Goal: Task Accomplishment & Management: Use online tool/utility

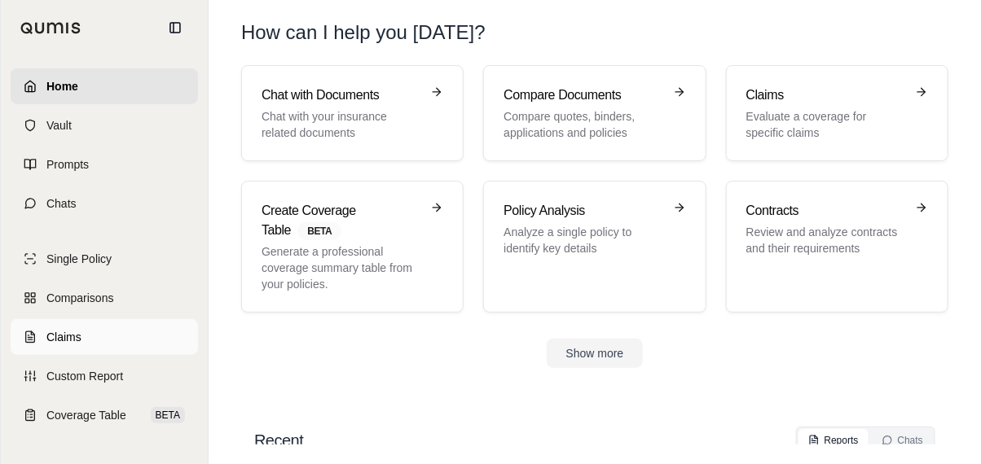
click at [99, 328] on link "Claims" at bounding box center [104, 337] width 187 height 36
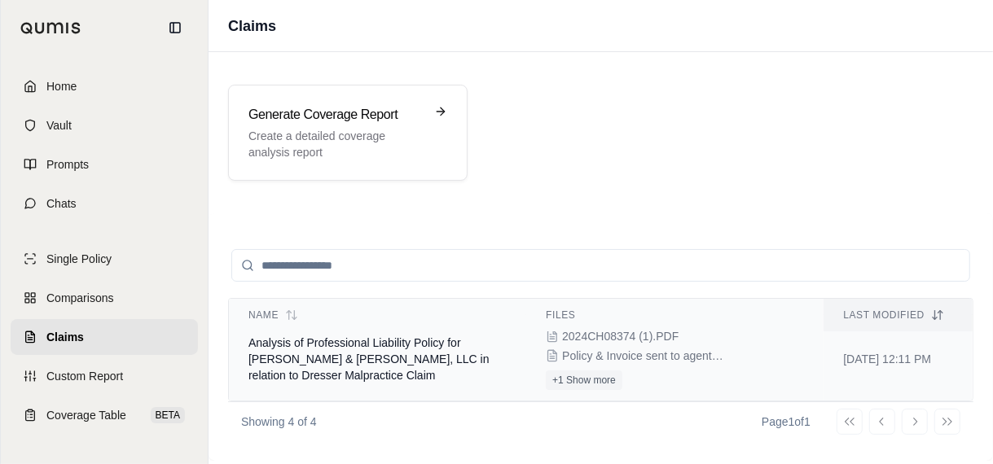
scroll to position [244, 0]
click at [358, 143] on p "Create a detailed coverage analysis report" at bounding box center [336, 144] width 176 height 33
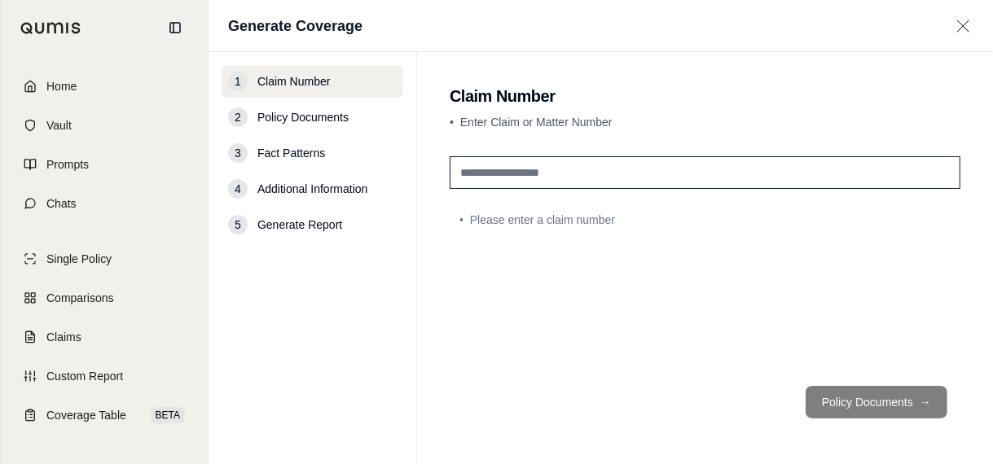
click at [565, 169] on input "text" at bounding box center [705, 172] width 511 height 33
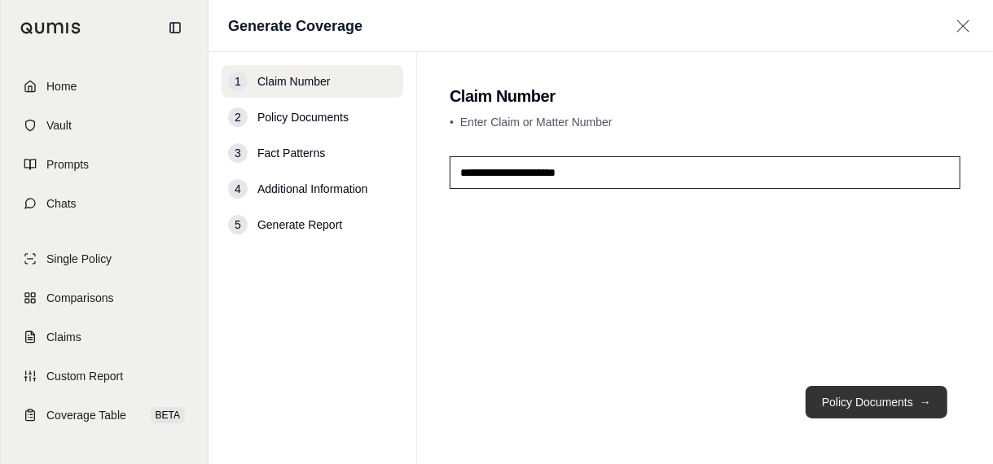
type input "**********"
click at [867, 398] on button "Policy Documents →" at bounding box center [877, 402] width 142 height 33
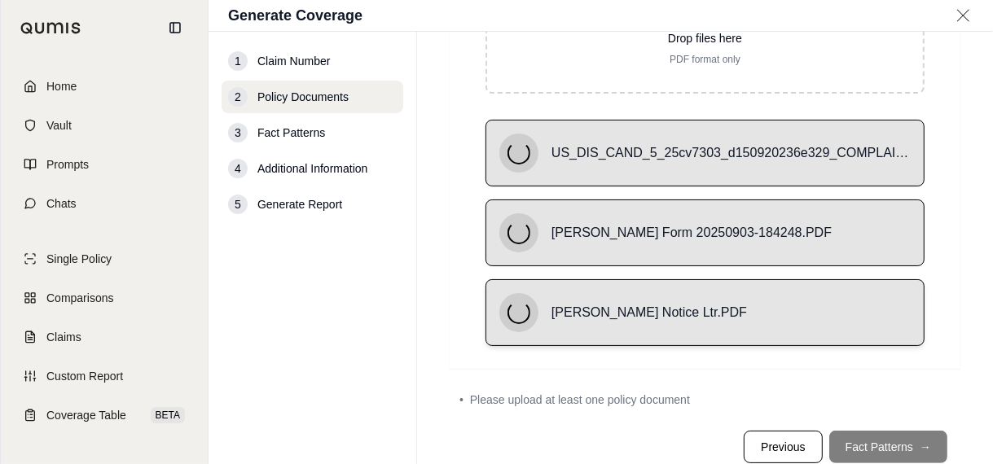
scroll to position [239, 0]
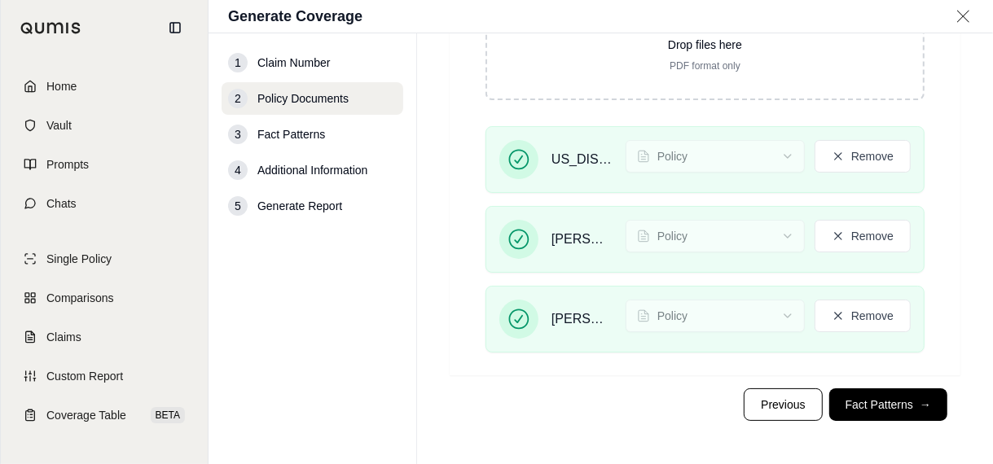
click at [947, 244] on div "Drop files here PDF format only US_DIS_CAND_5_25cv7303_d150920236e329_COMPLAINT…" at bounding box center [705, 144] width 511 height 461
click at [870, 148] on button "Remove" at bounding box center [863, 156] width 96 height 33
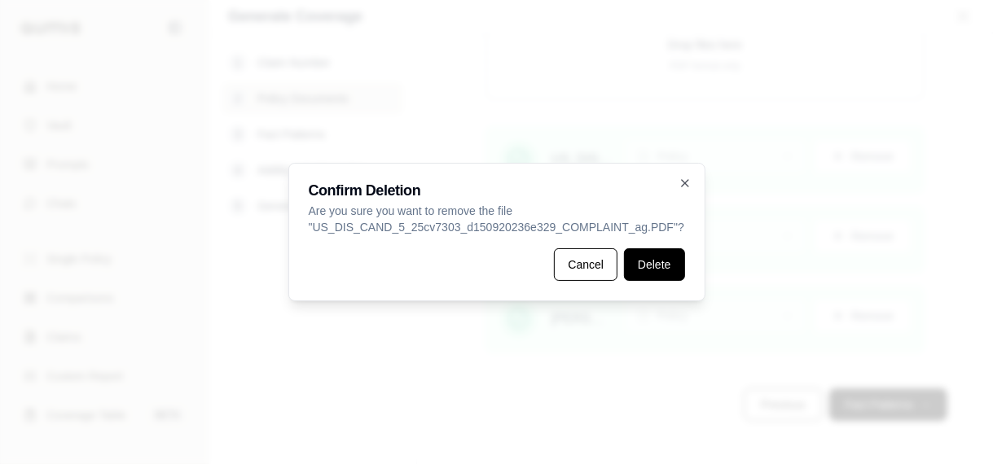
click at [658, 257] on button "Delete" at bounding box center [654, 264] width 60 height 33
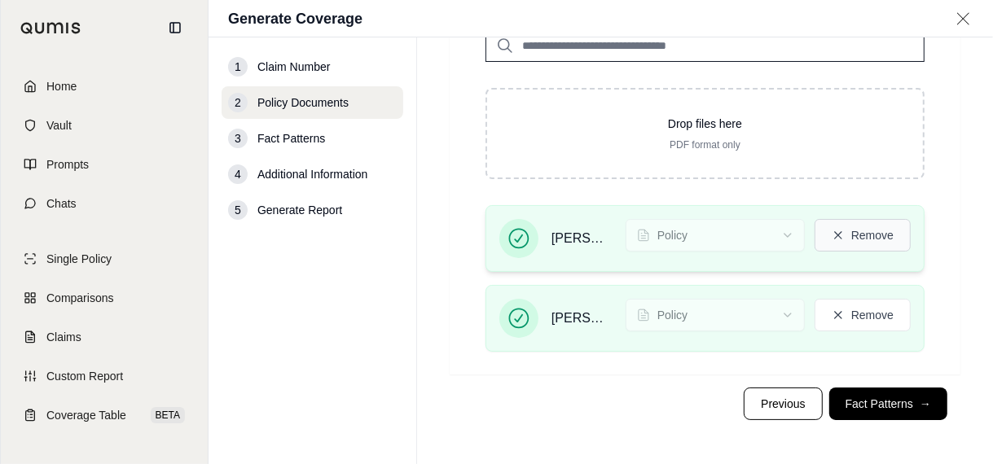
click at [844, 221] on button "Remove" at bounding box center [863, 235] width 96 height 33
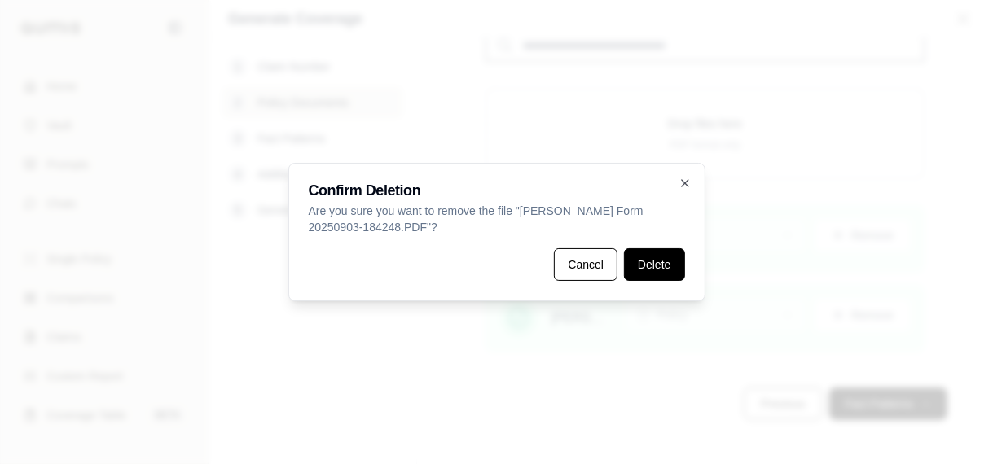
click at [646, 262] on button "Delete" at bounding box center [654, 264] width 60 height 33
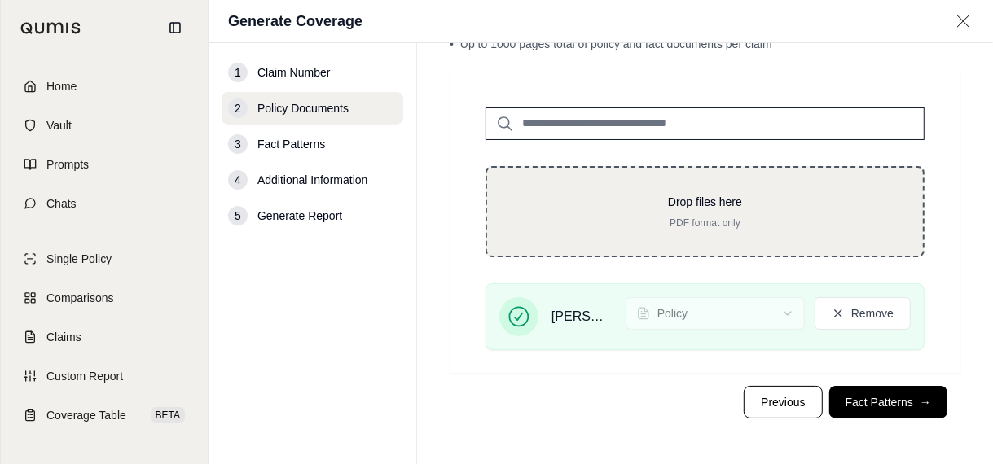
scroll to position [90, 0]
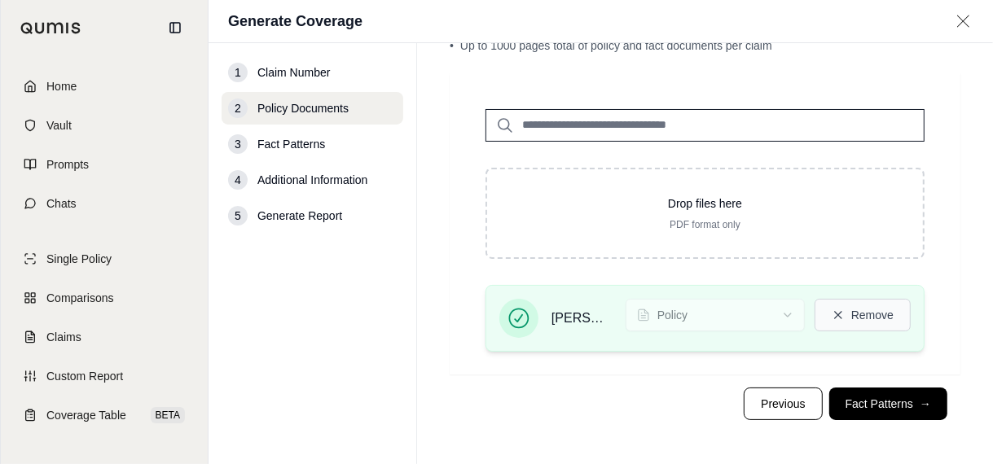
click at [845, 314] on button "Remove" at bounding box center [863, 315] width 96 height 33
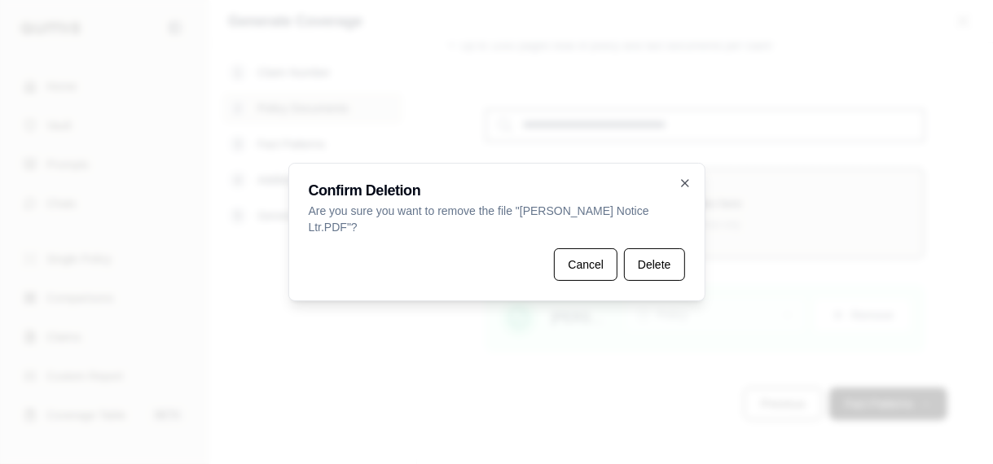
click at [665, 254] on button "Delete" at bounding box center [654, 264] width 60 height 33
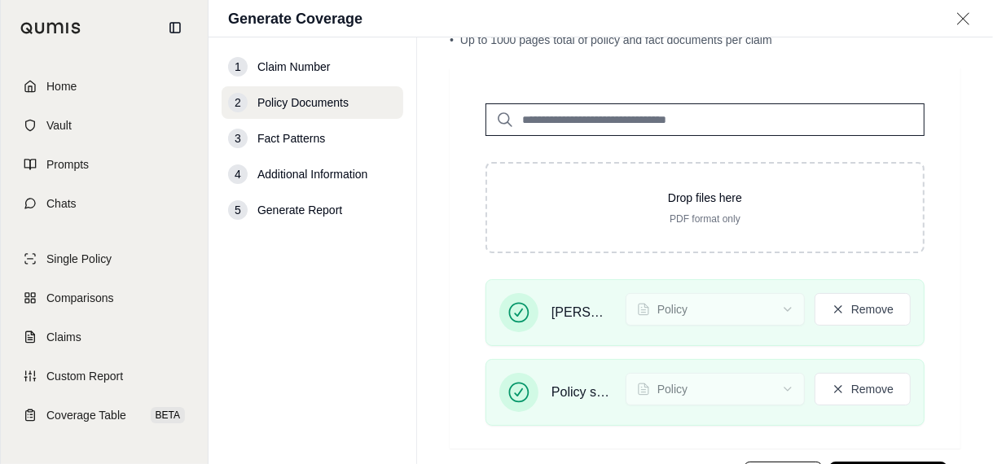
scroll to position [165, 0]
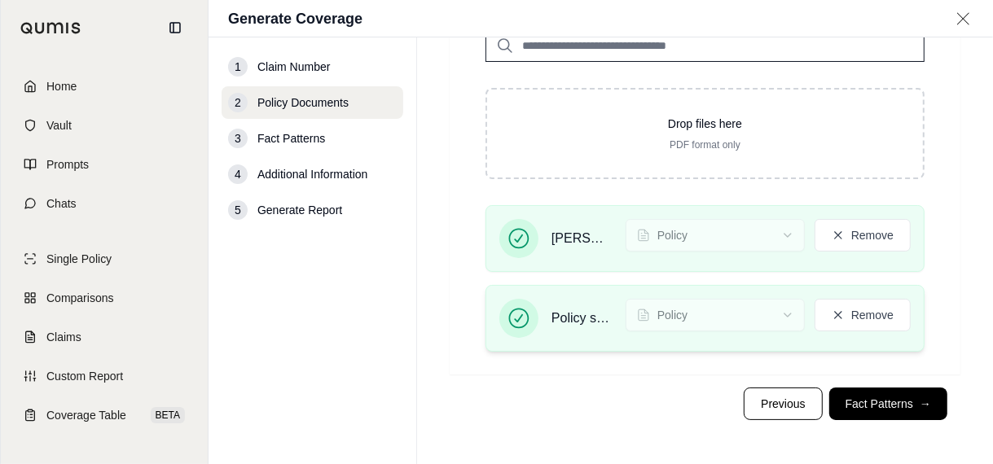
click at [560, 314] on span "Policy sent to agent.PDF" at bounding box center [581, 319] width 61 height 20
drag, startPoint x: 560, startPoint y: 314, endPoint x: 569, endPoint y: 316, distance: 9.3
drag, startPoint x: 569, startPoint y: 316, endPoint x: 569, endPoint y: 362, distance: 45.6
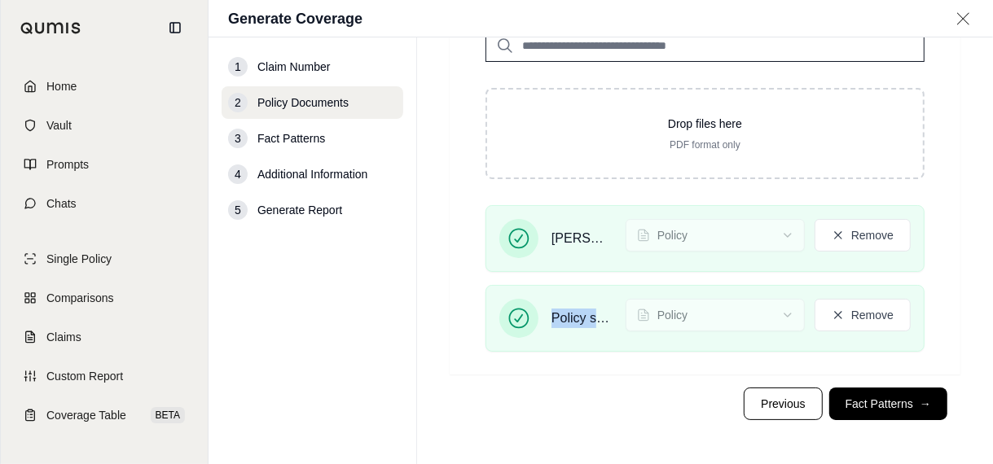
click at [569, 362] on div "[PERSON_NAME] 25-26 policy.PDF Policy Remove Policy sent to agent.PDF Policy Re…" at bounding box center [704, 285] width 491 height 160
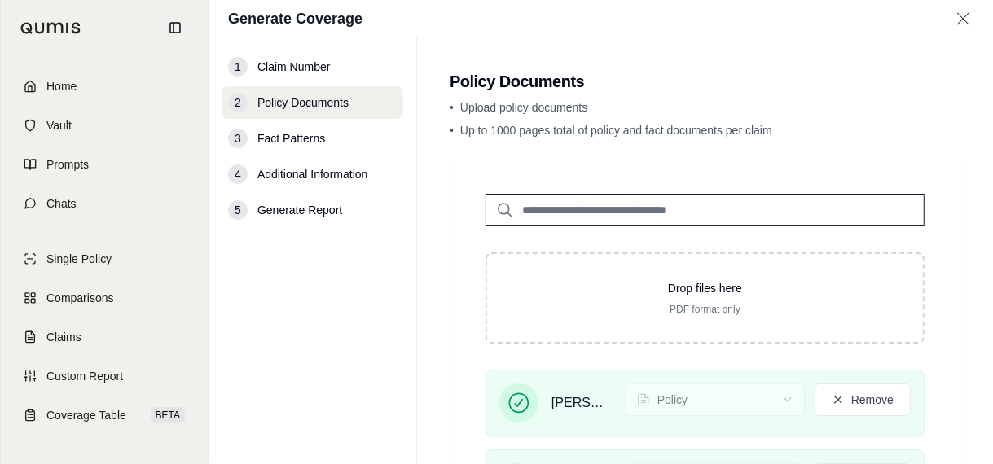
scroll to position [163, 0]
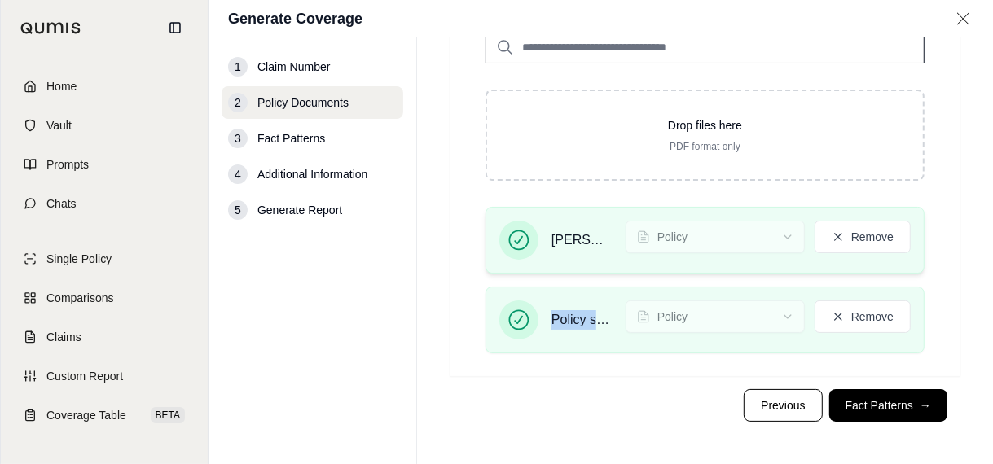
click at [565, 244] on span "[PERSON_NAME] 25-26 policy.PDF" at bounding box center [581, 241] width 61 height 20
drag, startPoint x: 567, startPoint y: 237, endPoint x: 471, endPoint y: 274, distance: 102.9
click at [471, 274] on div "[PERSON_NAME] 25-26 policy.PDF Policy Remove Policy sent to agent.PDF Policy Re…" at bounding box center [704, 287] width 491 height 160
drag, startPoint x: 471, startPoint y: 274, endPoint x: 571, endPoint y: 235, distance: 107.6
click at [571, 235] on span "[PERSON_NAME] 25-26 policy.PDF" at bounding box center [581, 241] width 61 height 20
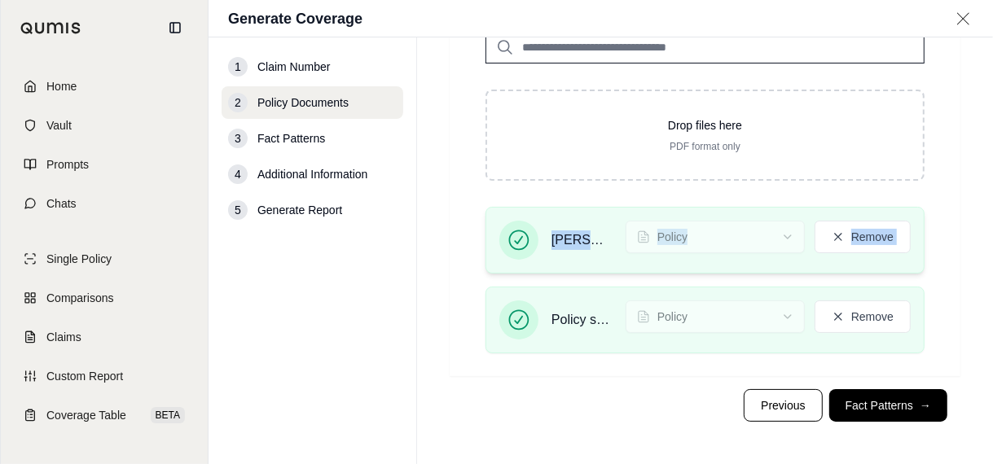
click at [567, 239] on span "[PERSON_NAME] 25-26 policy.PDF" at bounding box center [581, 241] width 61 height 20
click at [571, 238] on span "[PERSON_NAME] 25-26 policy.PDF" at bounding box center [581, 241] width 61 height 20
click at [571, 237] on span "[PERSON_NAME] 25-26 policy.PDF" at bounding box center [581, 241] width 61 height 20
click at [569, 239] on span "[PERSON_NAME] 25-26 policy.PDF" at bounding box center [581, 241] width 61 height 20
drag, startPoint x: 567, startPoint y: 234, endPoint x: 551, endPoint y: 227, distance: 17.5
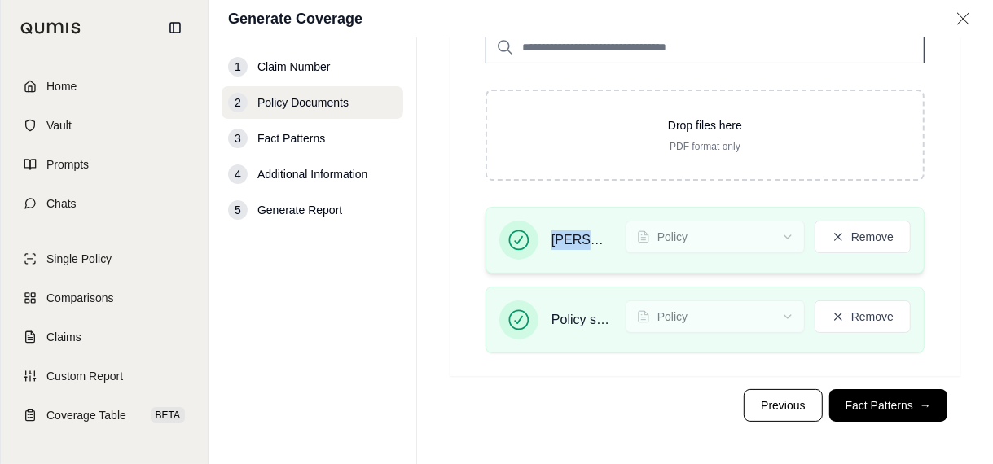
click at [551, 227] on div "[PERSON_NAME] 25-26 policy.PDF" at bounding box center [555, 240] width 113 height 39
click at [573, 239] on span "[PERSON_NAME] 25-26 policy.PDF" at bounding box center [581, 241] width 61 height 20
click at [921, 222] on div "[PERSON_NAME] 25-26 policy.PDF Policy Remove Policy sent to agent.PDF Policy Re…" at bounding box center [704, 287] width 491 height 160
click at [852, 322] on button "Remove" at bounding box center [863, 317] width 96 height 33
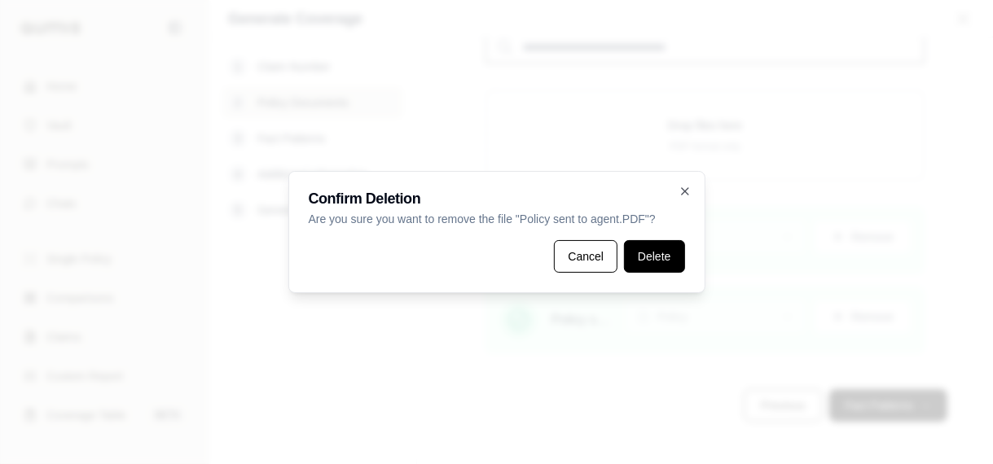
click at [656, 263] on button "Delete" at bounding box center [654, 256] width 60 height 33
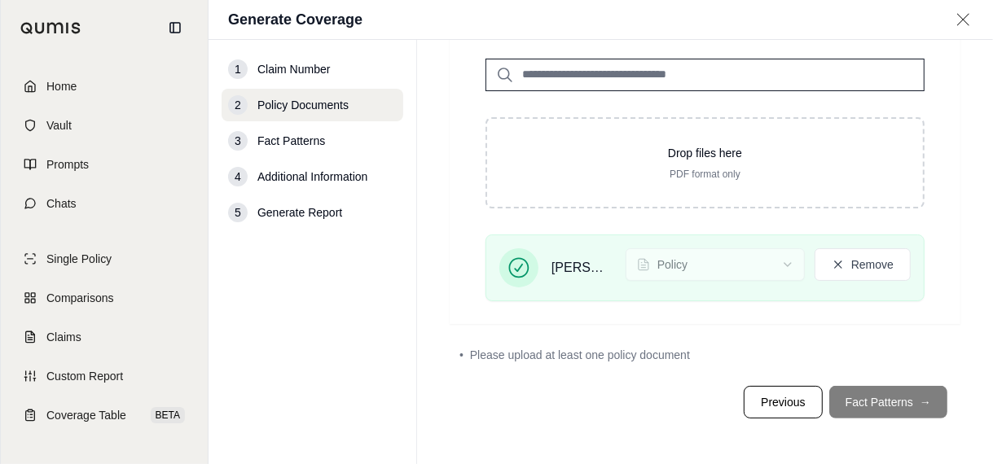
scroll to position [136, 0]
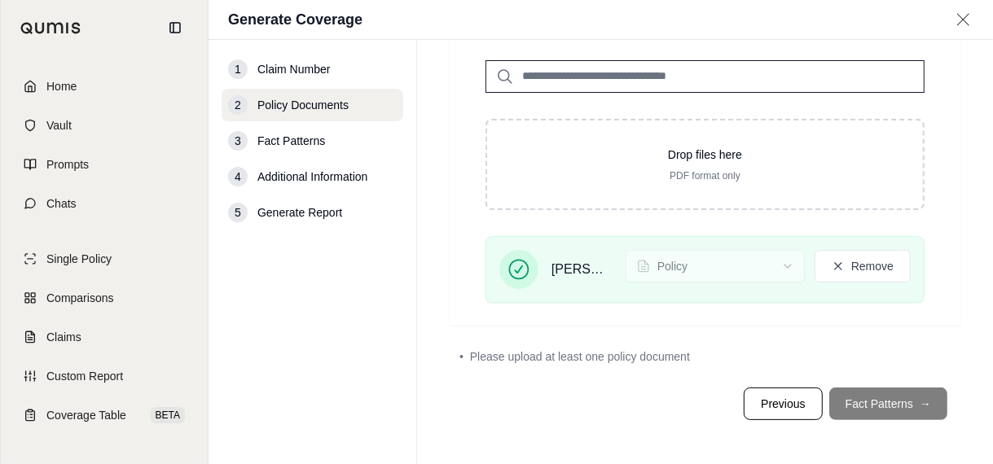
click at [877, 406] on footer "Previous Fact Patterns →" at bounding box center [705, 404] width 511 height 59
click at [930, 350] on div "• Please upload at least one policy document" at bounding box center [704, 357] width 491 height 16
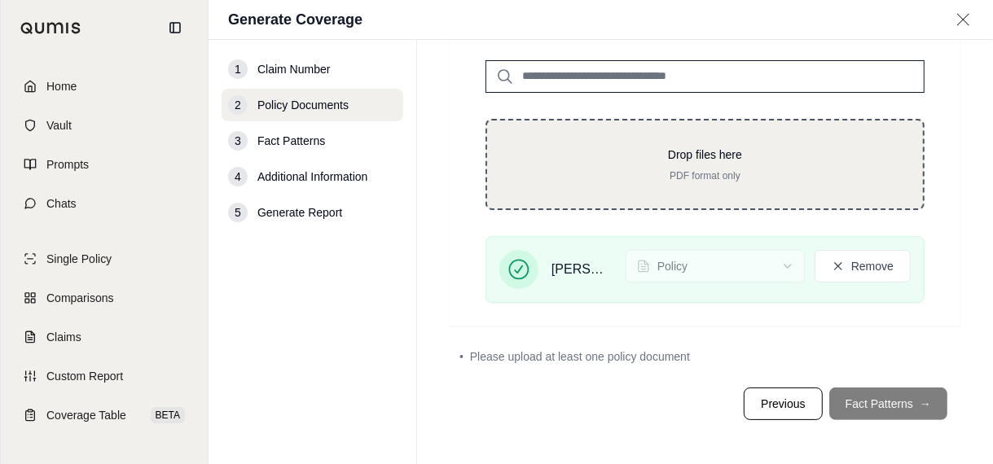
click at [736, 185] on div "Drop files here PDF format only" at bounding box center [704, 164] width 439 height 91
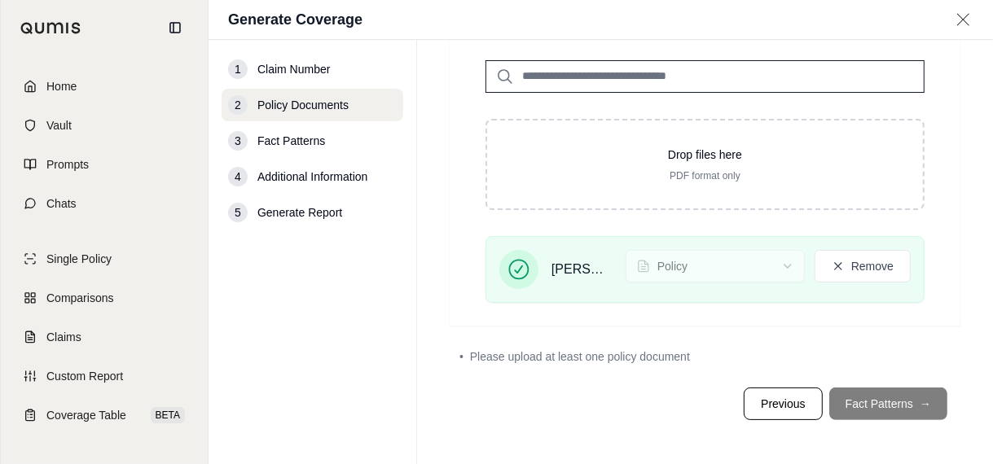
click at [895, 410] on footer "Previous Fact Patterns →" at bounding box center [705, 404] width 511 height 59
click at [887, 399] on footer "Previous Fact Patterns →" at bounding box center [705, 404] width 511 height 59
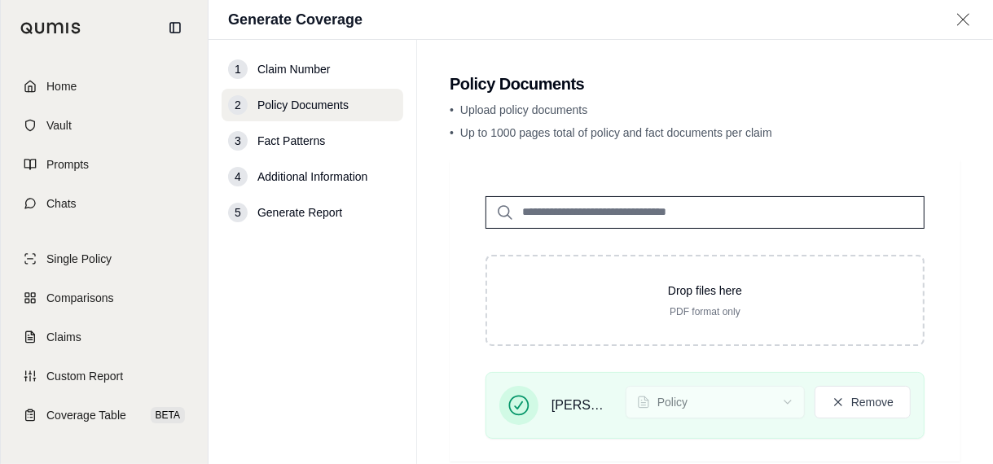
click at [963, 253] on main "Policy Documents • Upload policy documents • Up to 1000 pages total of policy a…" at bounding box center [705, 252] width 576 height 424
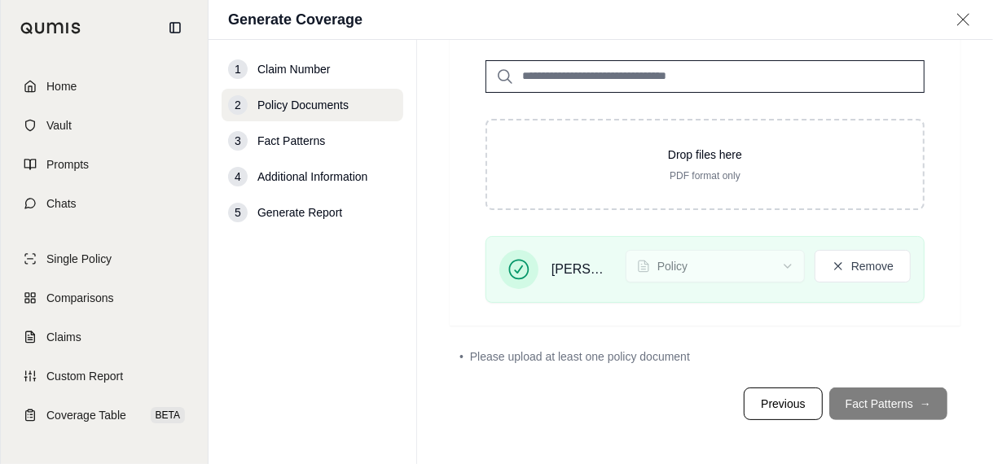
click at [885, 398] on footer "Previous Fact Patterns →" at bounding box center [705, 404] width 511 height 59
click at [884, 404] on footer "Previous Fact Patterns →" at bounding box center [705, 404] width 511 height 59
click at [316, 74] on span "Claim Number" at bounding box center [293, 69] width 72 height 16
click at [303, 65] on span "Claim Number" at bounding box center [293, 69] width 72 height 16
drag, startPoint x: 878, startPoint y: 400, endPoint x: 857, endPoint y: 389, distance: 24.1
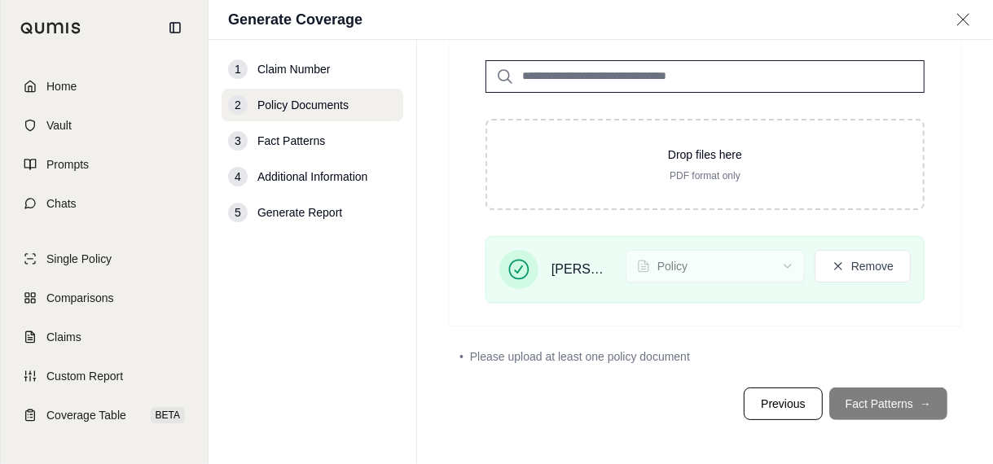
click at [877, 400] on footer "Previous Fact Patterns →" at bounding box center [705, 404] width 511 height 59
click at [780, 401] on button "Previous" at bounding box center [783, 404] width 78 height 33
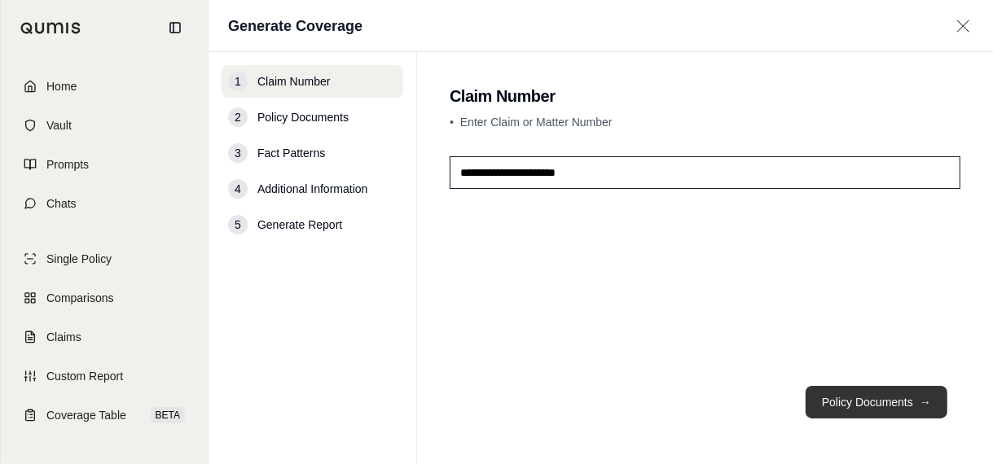
click at [863, 408] on button "Policy Documents →" at bounding box center [877, 402] width 142 height 33
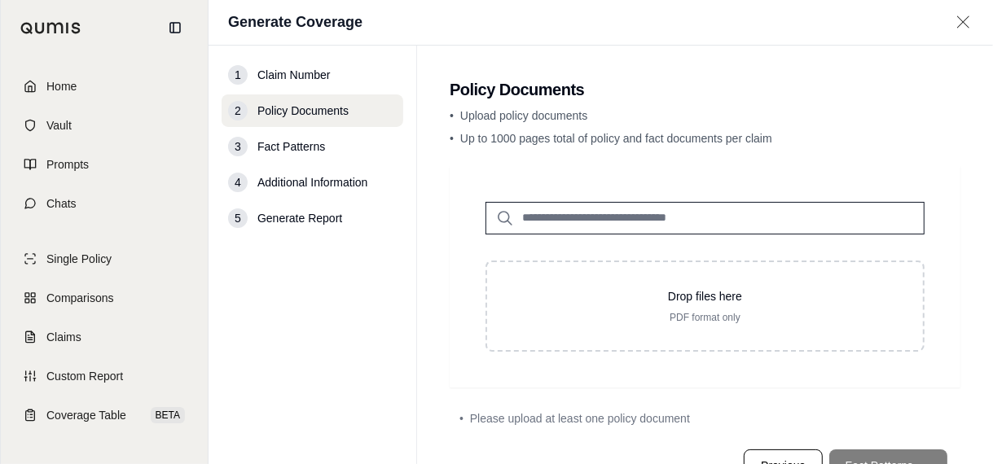
scroll to position [63, 0]
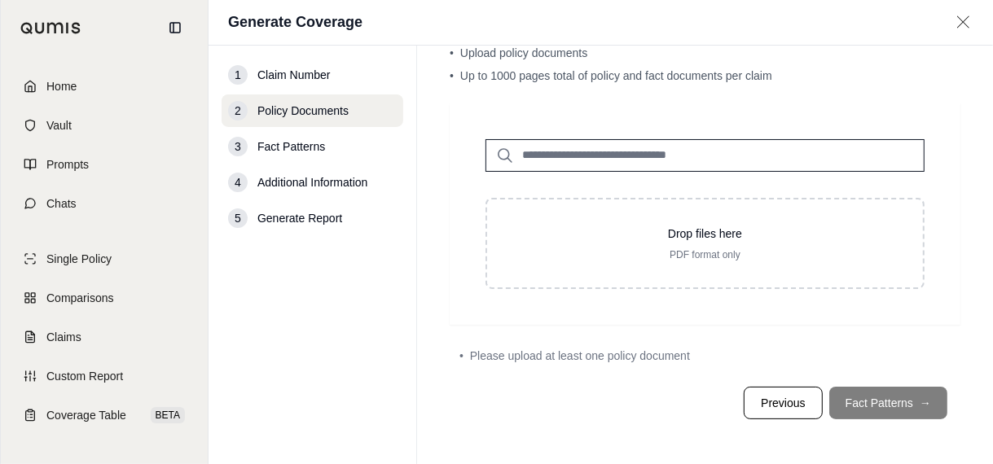
click at [953, 397] on main "Policy Documents • Upload policy documents • Up to 1000 pages total of policy a…" at bounding box center [705, 255] width 576 height 419
click at [515, 425] on footer "Previous Fact Patterns →" at bounding box center [705, 403] width 511 height 59
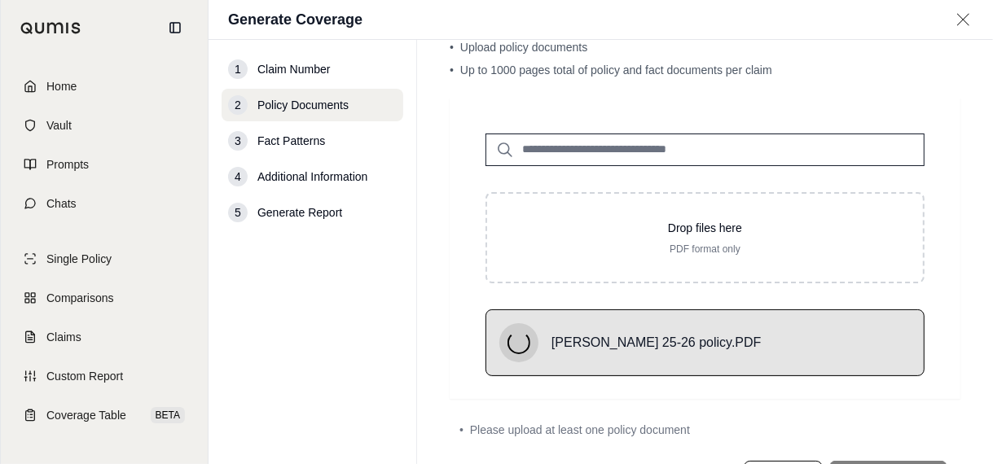
scroll to position [136, 0]
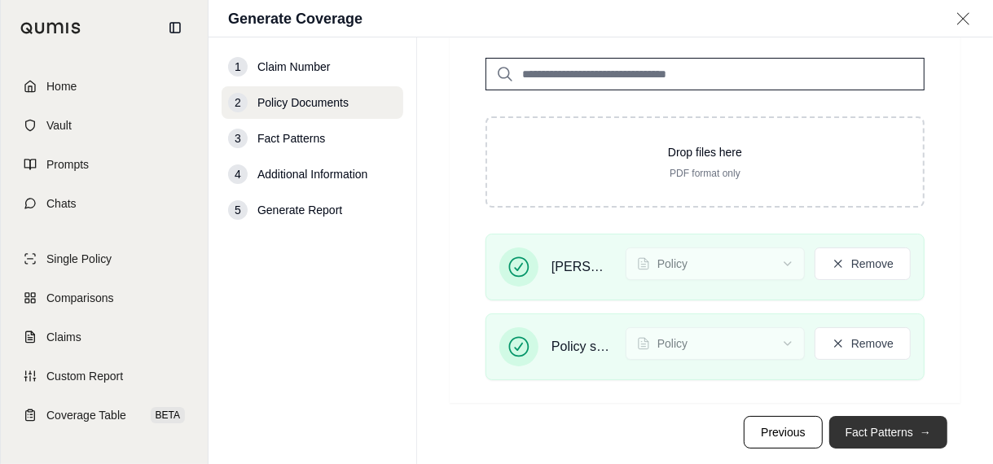
click at [920, 428] on span "→" at bounding box center [925, 432] width 11 height 16
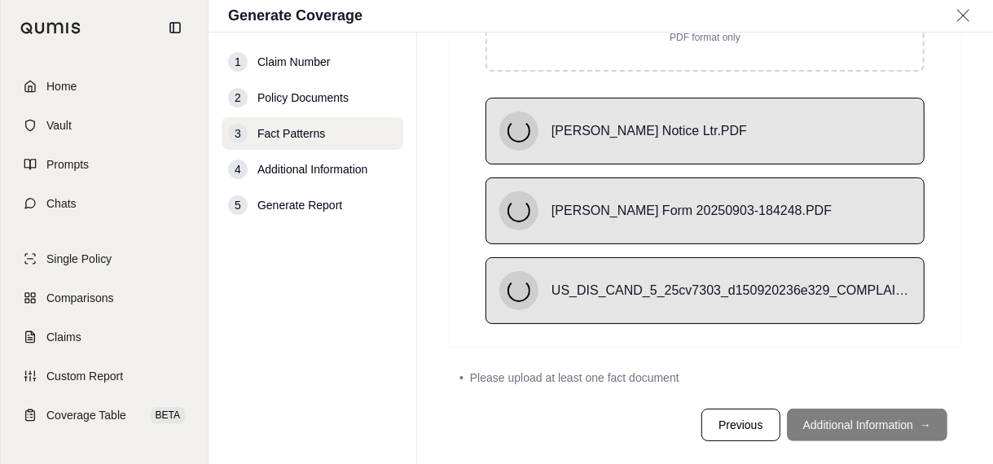
scroll to position [218, 0]
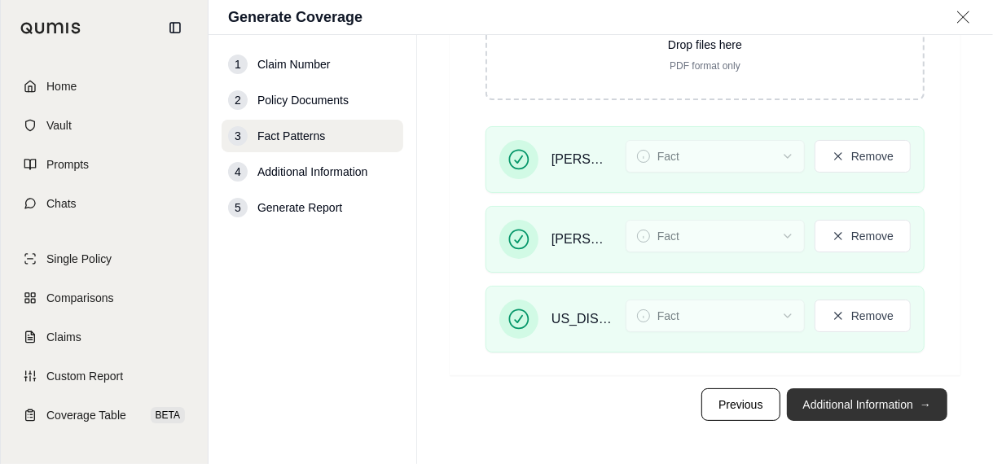
click at [893, 395] on button "Additional Information →" at bounding box center [867, 405] width 160 height 33
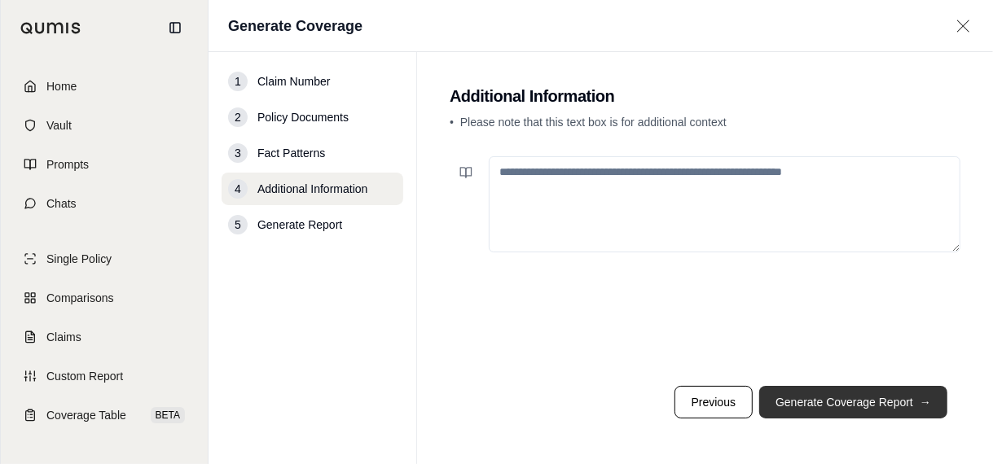
scroll to position [0, 0]
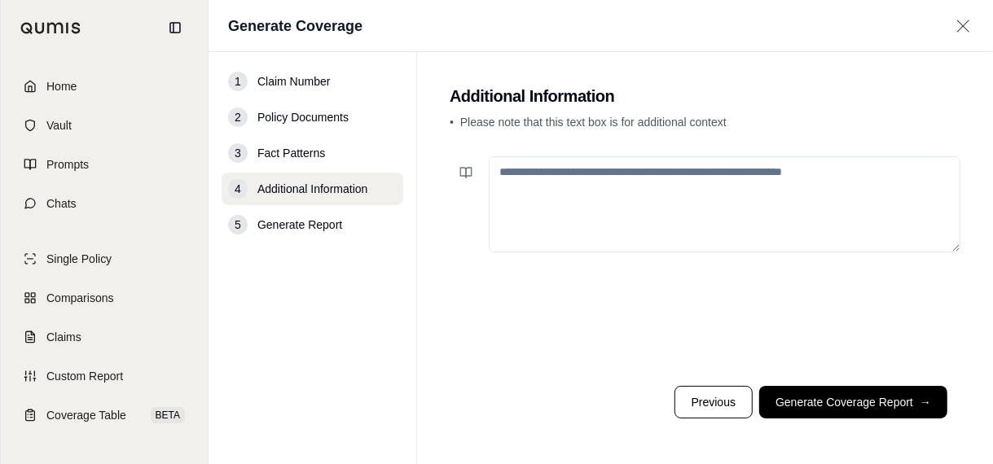
click at [711, 226] on textarea at bounding box center [725, 204] width 472 height 96
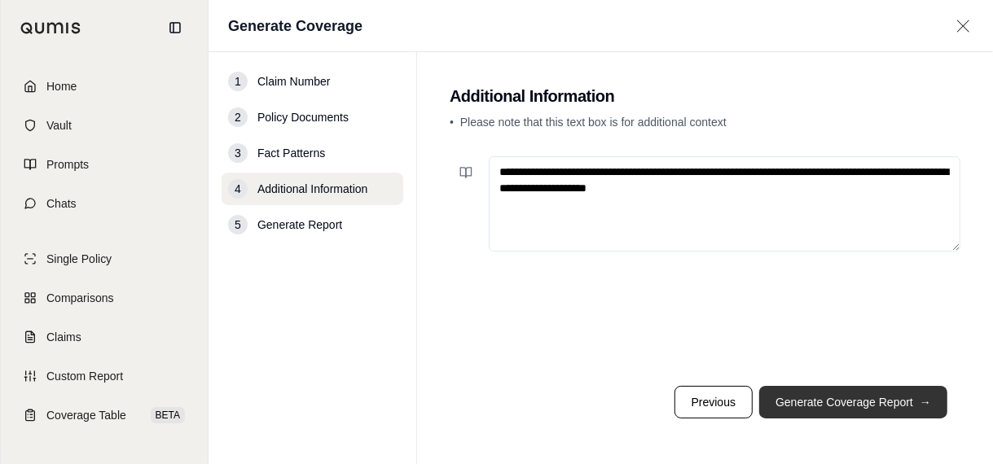
type textarea "**********"
click at [843, 403] on button "Generate Coverage Report →" at bounding box center [853, 402] width 188 height 33
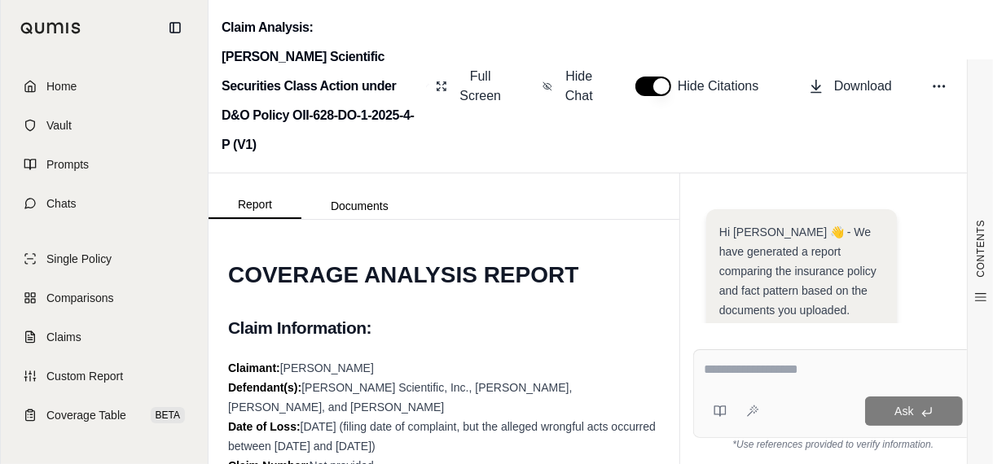
scroll to position [631, 0]
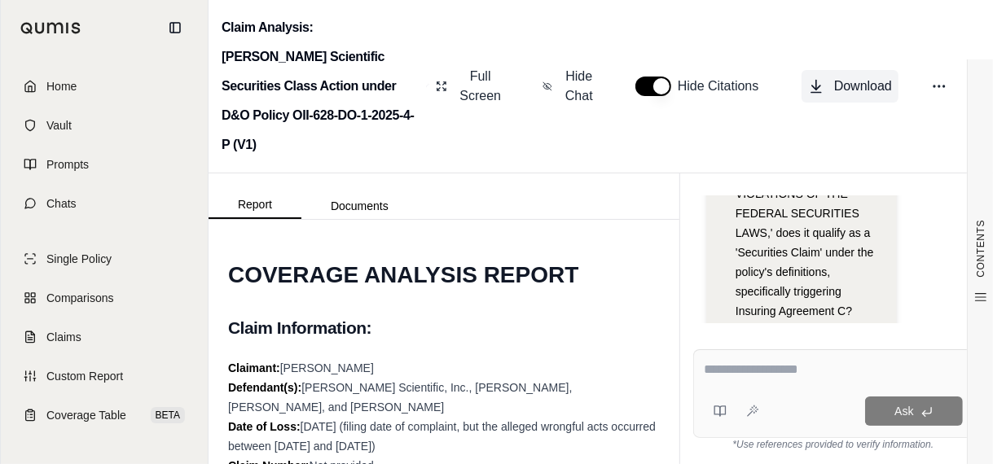
click at [852, 77] on span "Download" at bounding box center [863, 87] width 58 height 20
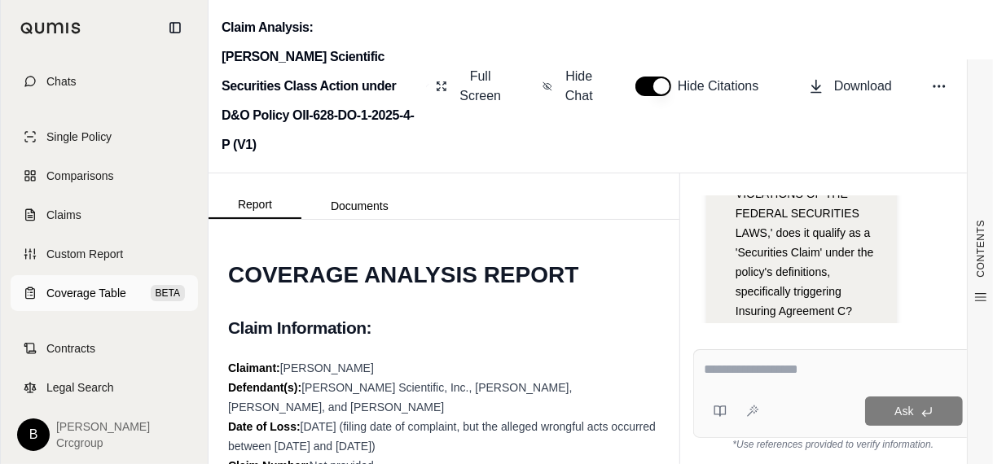
click at [102, 292] on span "Coverage Table" at bounding box center [86, 293] width 80 height 16
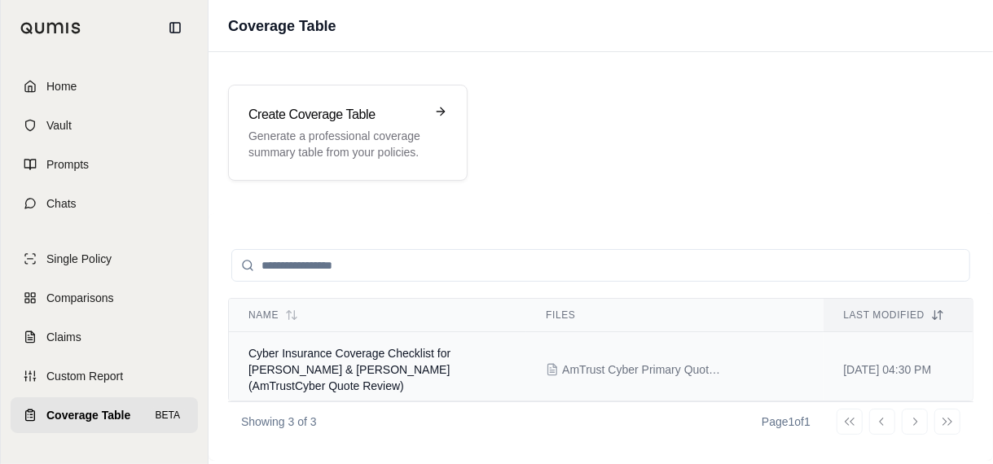
click at [488, 370] on td "Cyber Insurance Coverage Checklist for [PERSON_NAME] & [PERSON_NAME] (AmTrustCy…" at bounding box center [377, 370] width 297 height 76
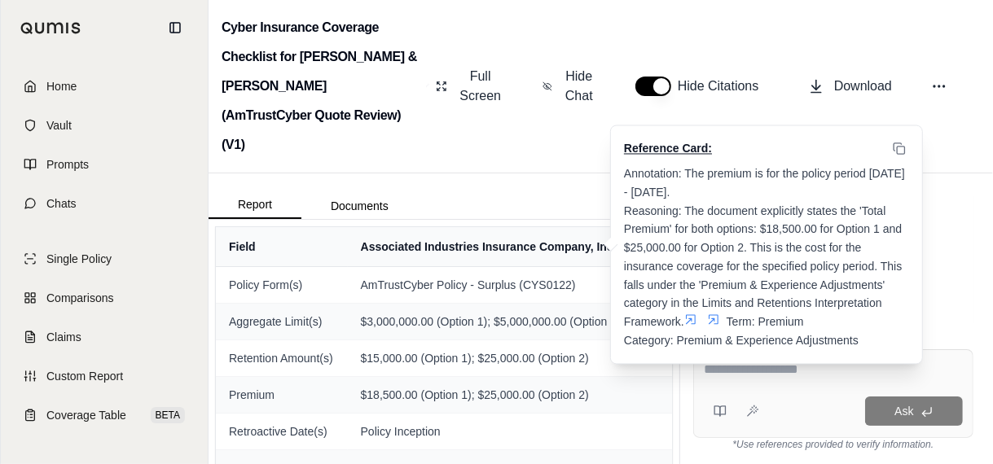
scroll to position [356, 0]
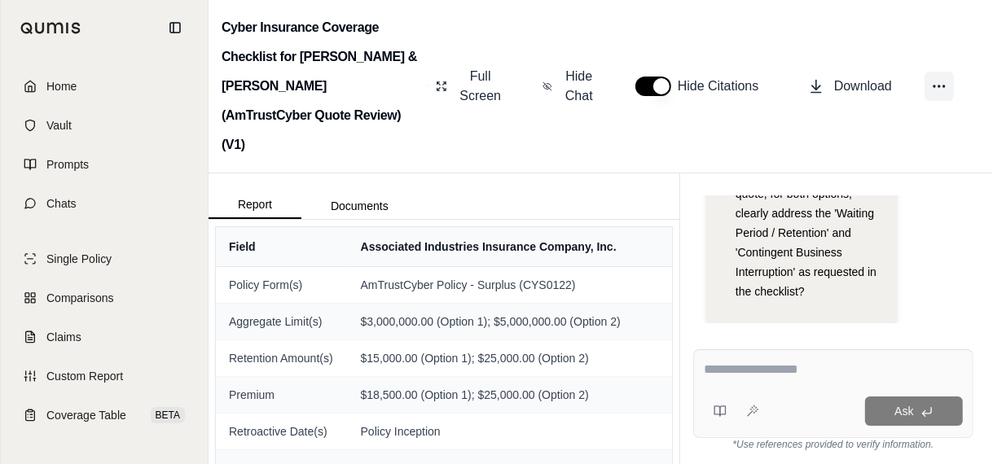
click at [944, 78] on icon at bounding box center [939, 86] width 16 height 16
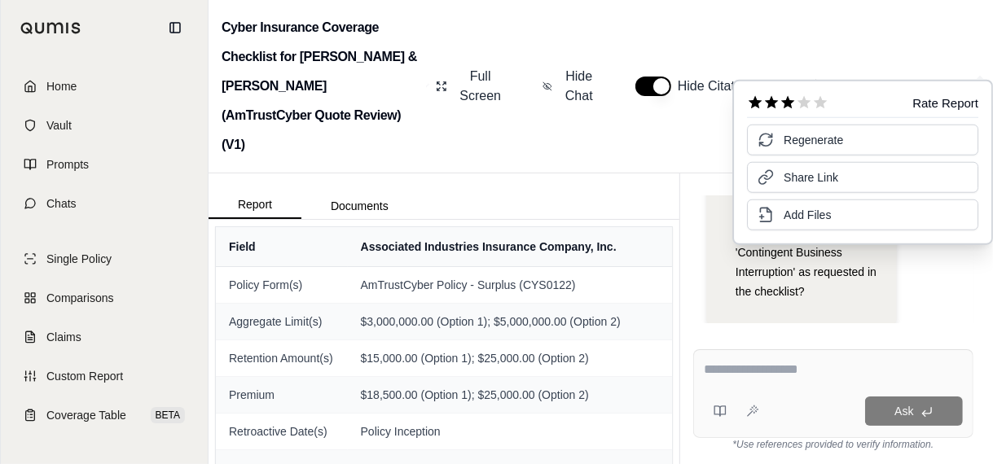
click at [790, 101] on icon at bounding box center [788, 101] width 14 height 13
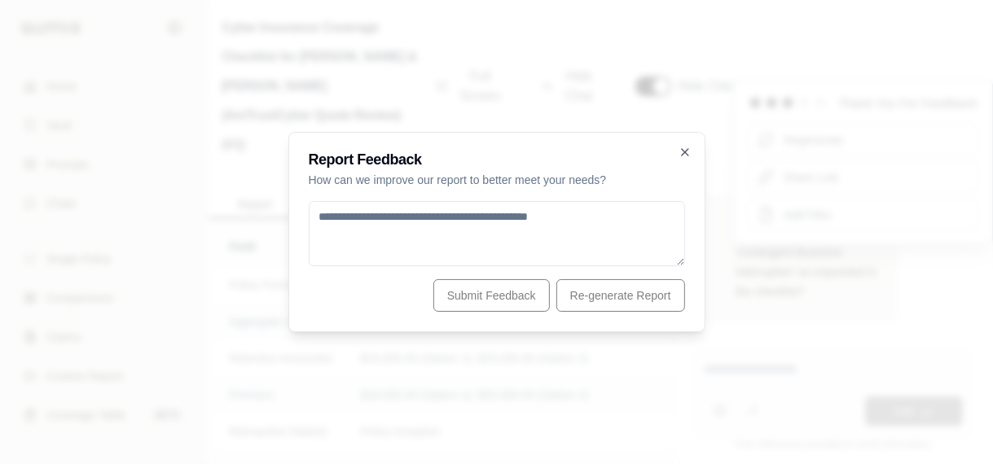
click at [497, 216] on textarea at bounding box center [497, 233] width 376 height 65
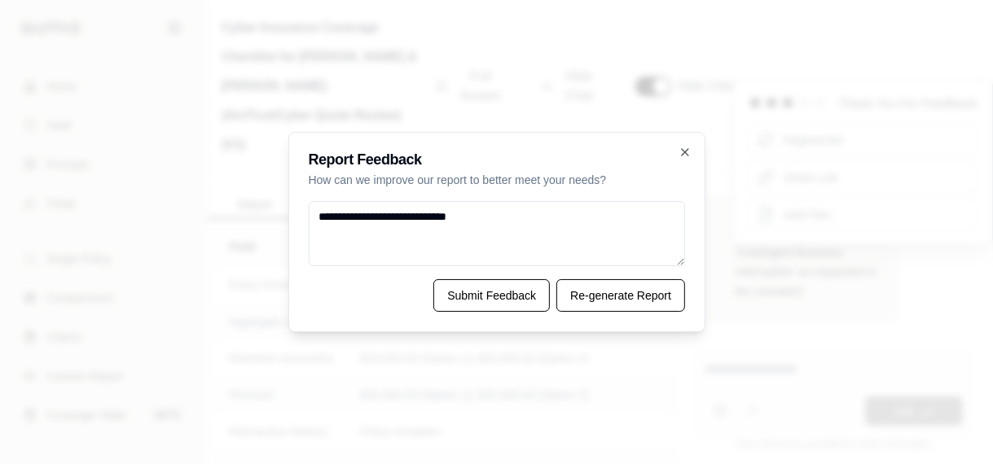
click at [507, 213] on textarea "**********" at bounding box center [497, 233] width 377 height 65
click at [640, 222] on textarea "**********" at bounding box center [497, 233] width 377 height 65
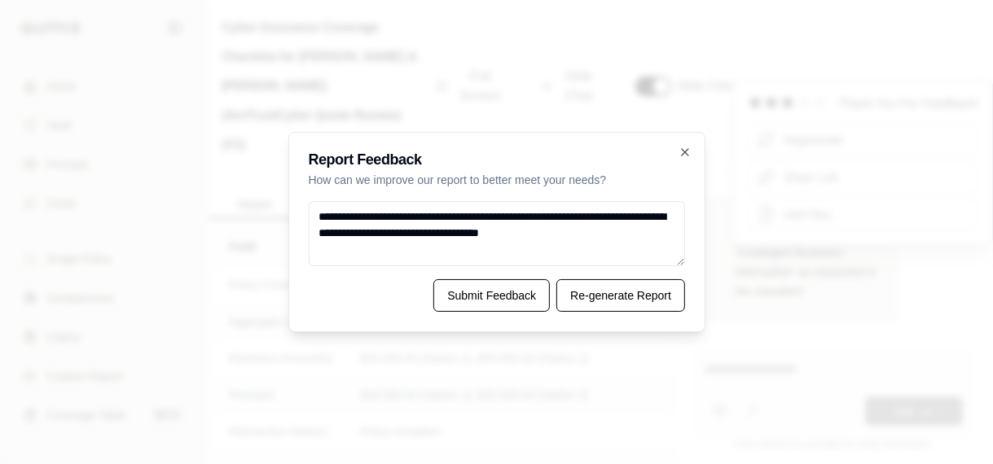
click at [618, 229] on textarea "**********" at bounding box center [497, 233] width 377 height 65
click at [630, 232] on textarea "**********" at bounding box center [497, 233] width 377 height 65
click at [518, 249] on textarea "**********" at bounding box center [497, 233] width 377 height 65
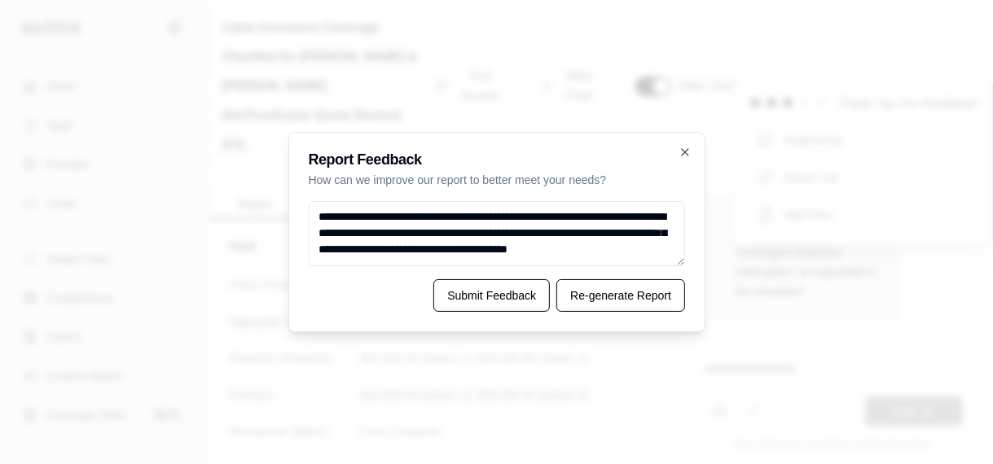
scroll to position [6, 0]
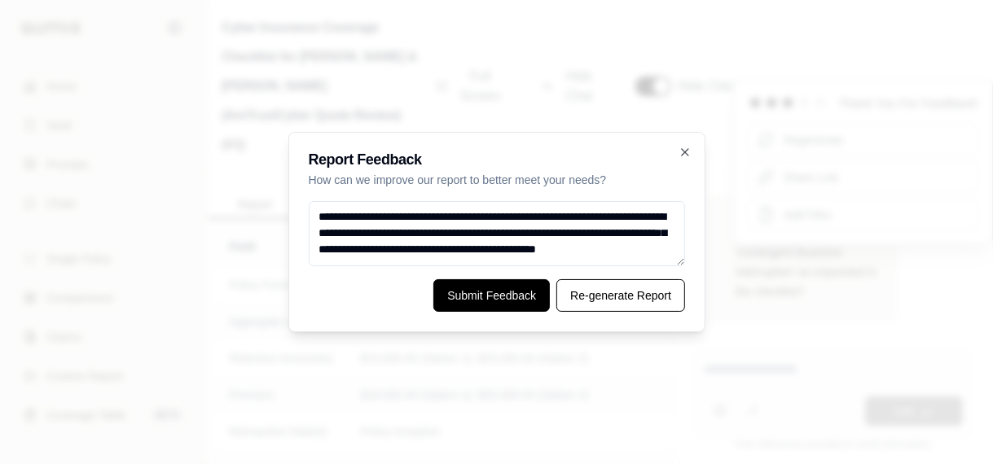
type textarea "**********"
click at [503, 295] on button "Submit Feedback" at bounding box center [491, 295] width 116 height 33
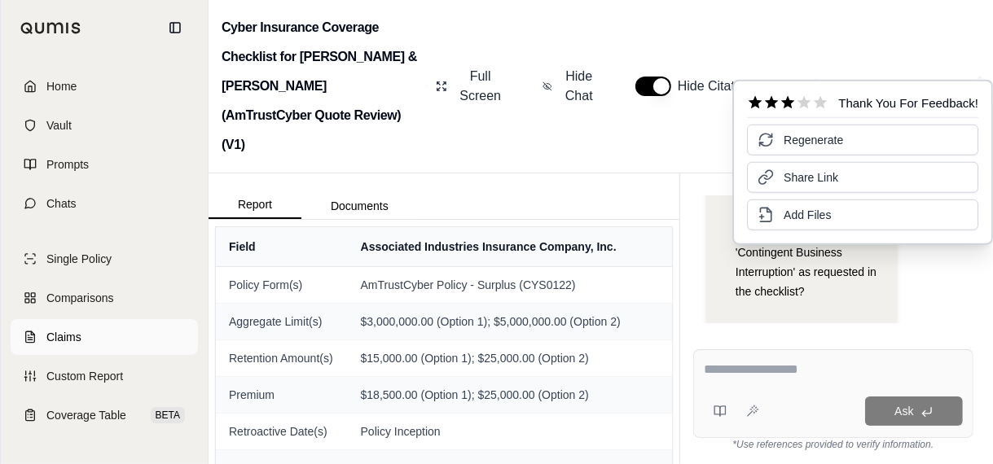
click at [46, 340] on span "Claims" at bounding box center [63, 337] width 35 height 16
